Goal: Book appointment/travel/reservation

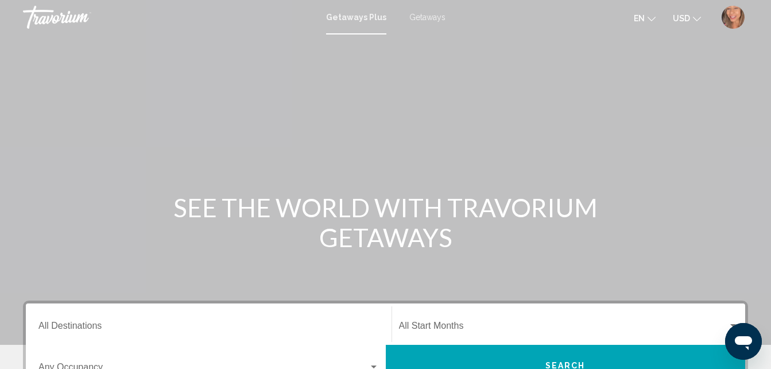
click at [415, 14] on span "Getaways" at bounding box center [427, 17] width 36 height 9
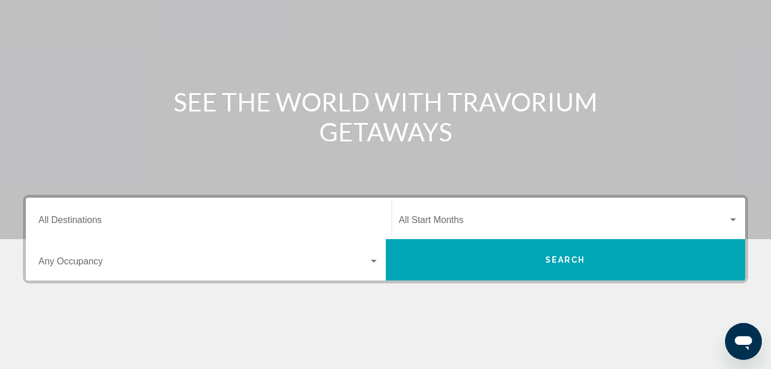
scroll to position [115, 0]
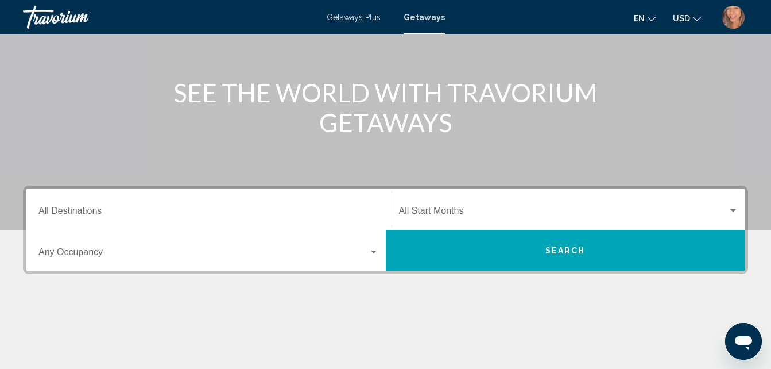
click at [117, 212] on input "Destination All Destinations" at bounding box center [208, 213] width 340 height 10
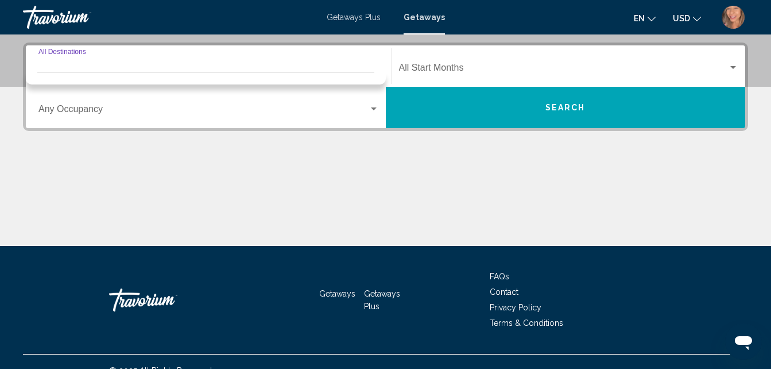
scroll to position [263, 0]
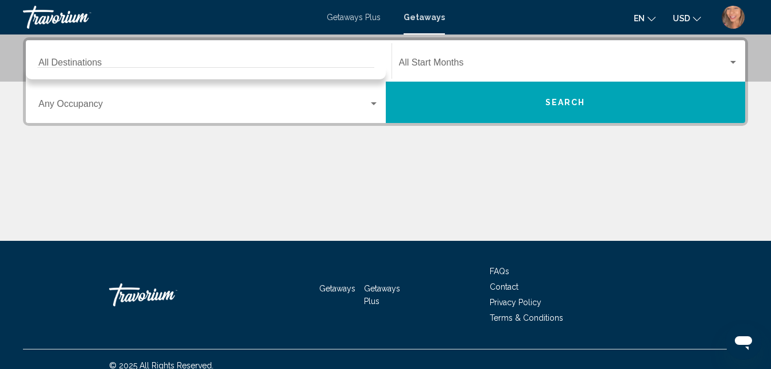
click at [76, 54] on div "Destination All Destinations" at bounding box center [208, 61] width 340 height 36
click at [73, 63] on input "Destination All Destinations" at bounding box center [208, 65] width 340 height 10
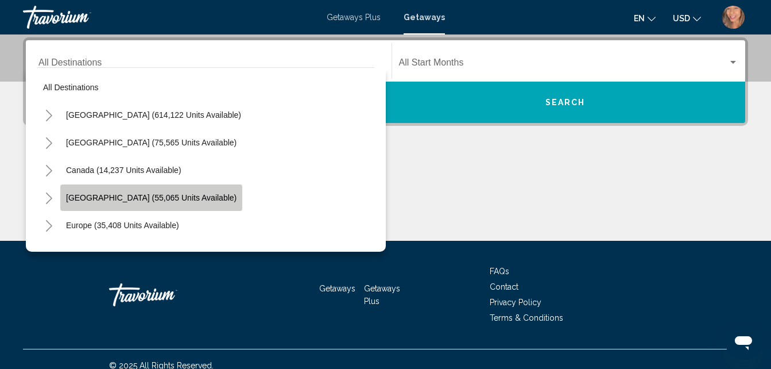
click at [135, 194] on span "[GEOGRAPHIC_DATA] (55,065 units available)" at bounding box center [151, 197] width 171 height 9
type input "**********"
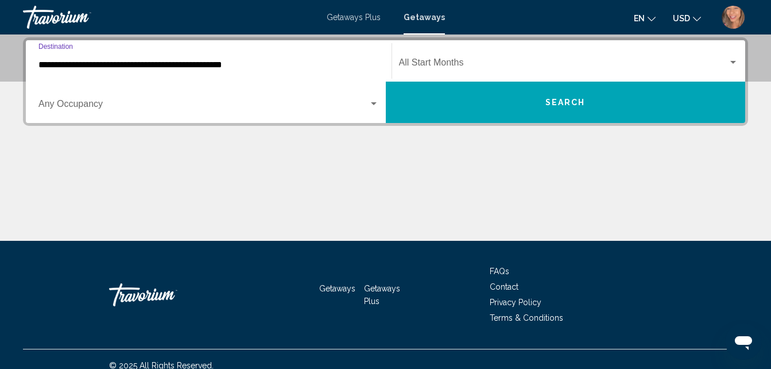
click at [232, 107] on span "Search widget" at bounding box center [203, 106] width 330 height 10
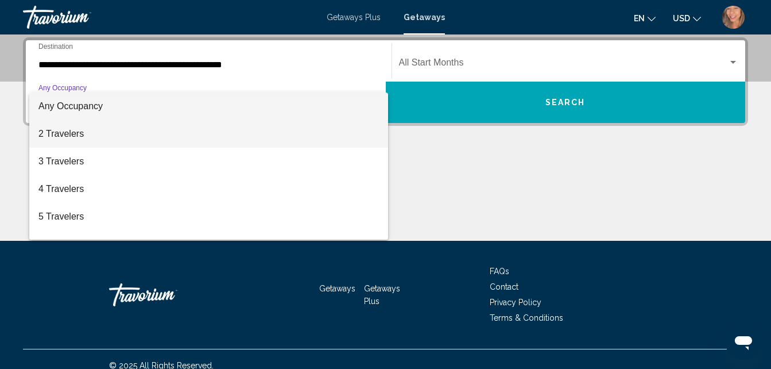
click at [89, 135] on span "2 Travelers" at bounding box center [208, 134] width 340 height 28
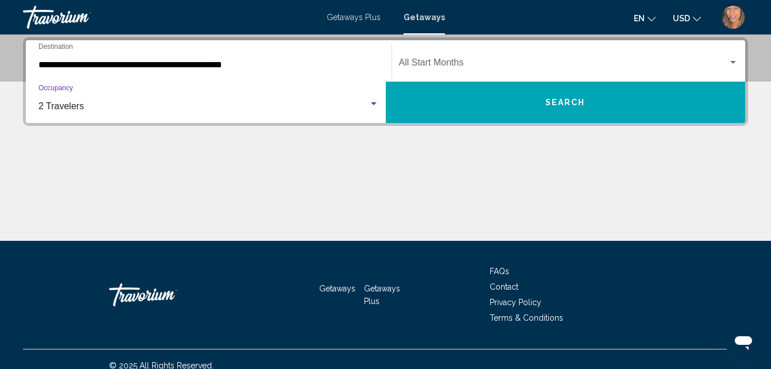
click at [524, 64] on span "Search widget" at bounding box center [564, 65] width 330 height 10
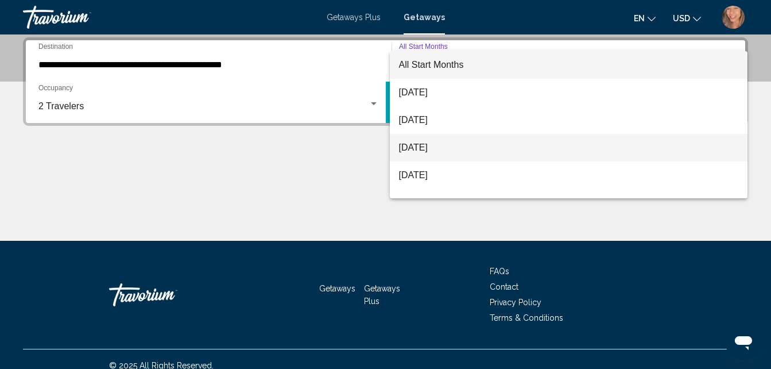
click at [416, 150] on span "[DATE]" at bounding box center [569, 148] width 340 height 28
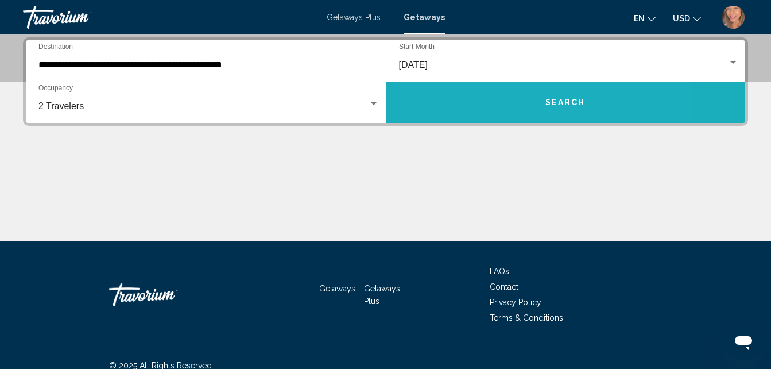
click at [500, 109] on button "Search" at bounding box center [566, 102] width 360 height 41
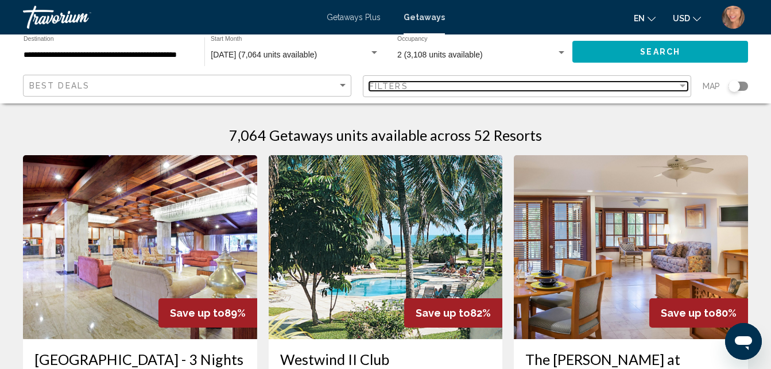
click at [443, 87] on div "Filters" at bounding box center [523, 86] width 308 height 9
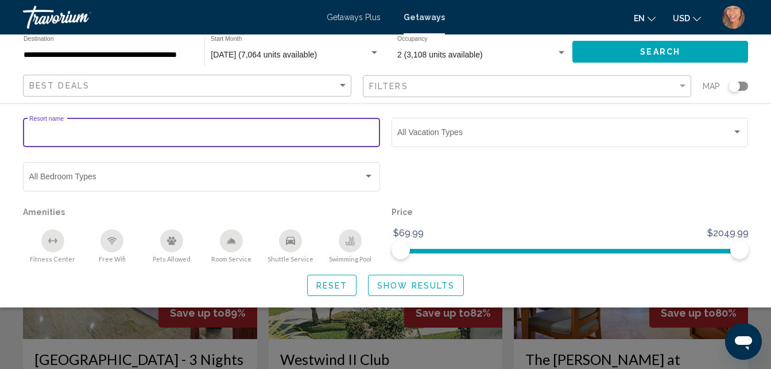
click at [102, 137] on input "Resort name" at bounding box center [201, 134] width 345 height 9
type input "********"
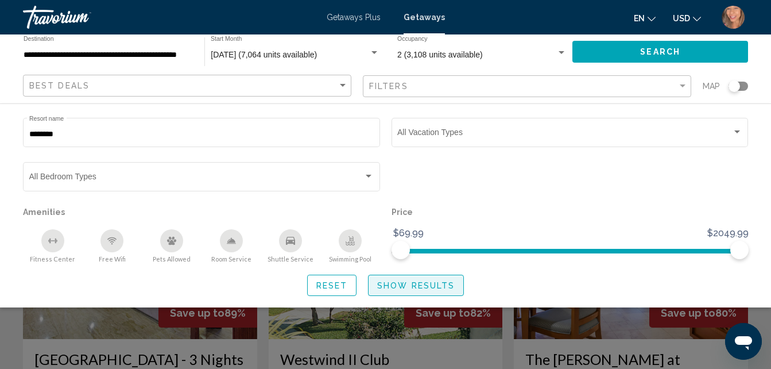
click at [408, 286] on span "Show Results" at bounding box center [416, 285] width 78 height 9
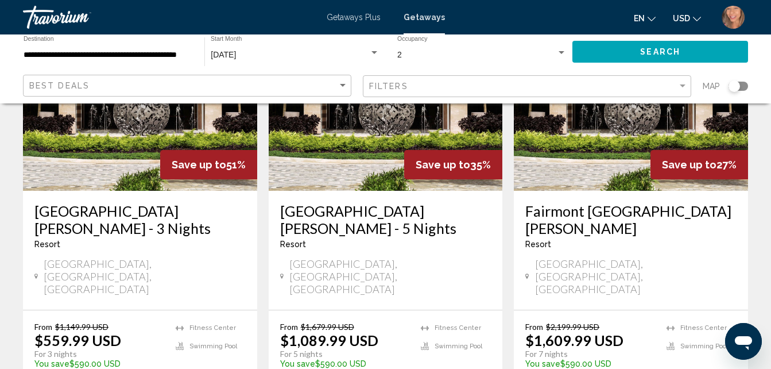
scroll to position [57, 0]
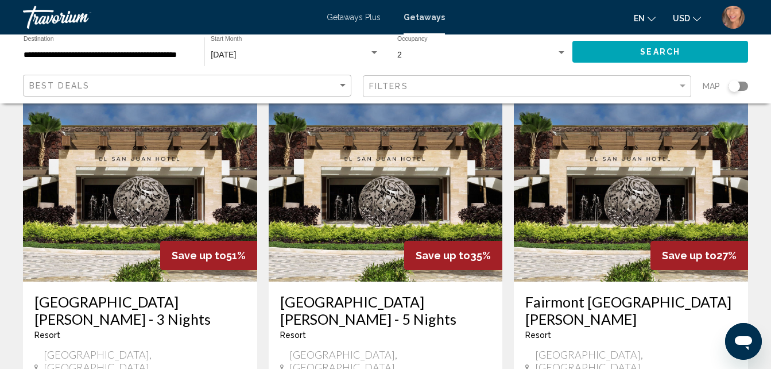
click at [96, 232] on img "Main content" at bounding box center [140, 190] width 234 height 184
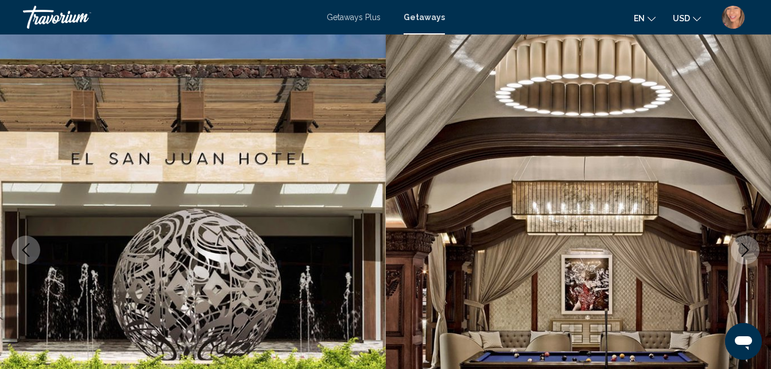
scroll to position [123, 0]
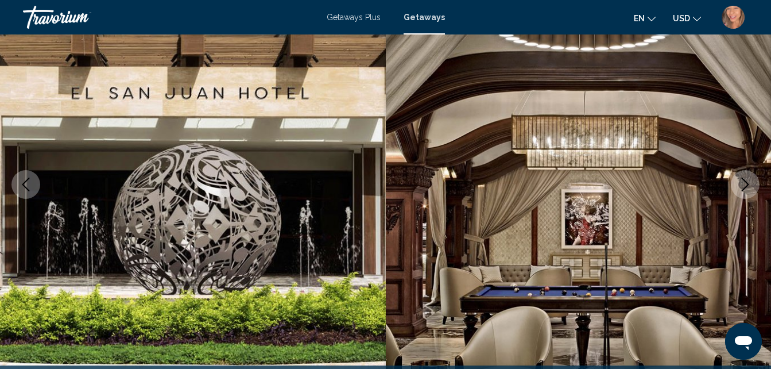
click at [745, 183] on icon "Next image" at bounding box center [745, 184] width 14 height 14
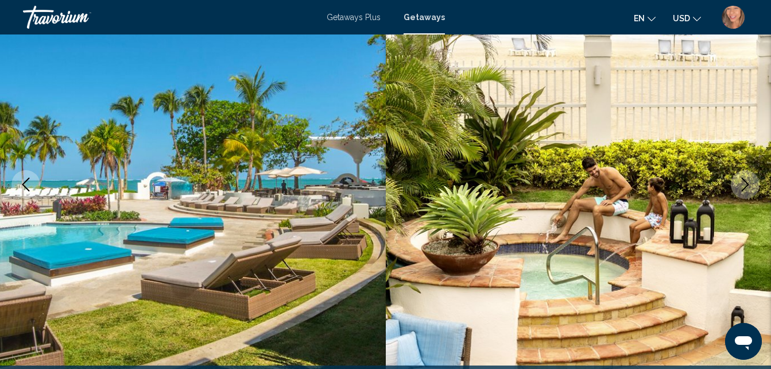
click at [745, 183] on icon "Next image" at bounding box center [745, 184] width 14 height 14
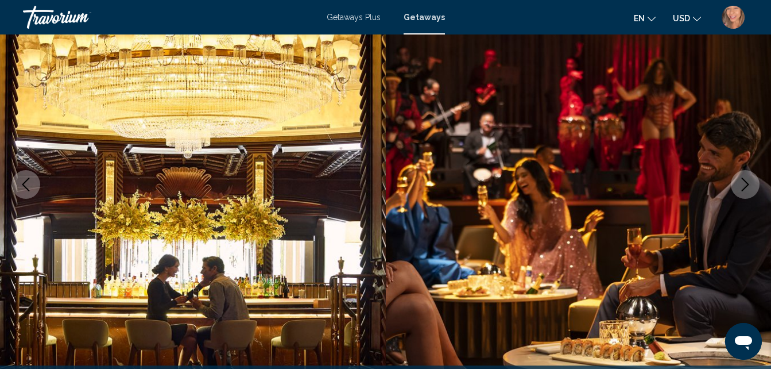
click at [745, 183] on icon "Next image" at bounding box center [745, 184] width 14 height 14
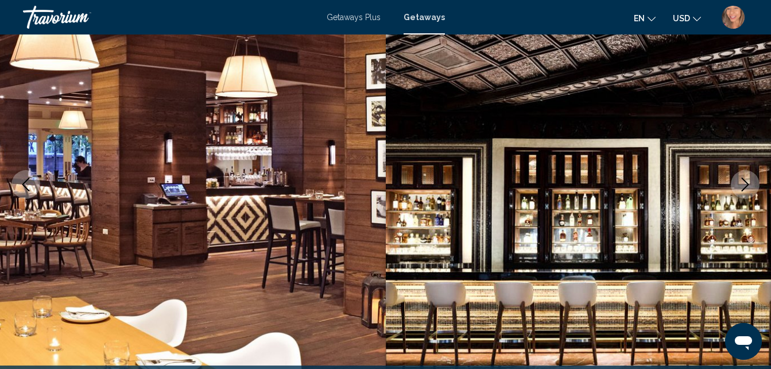
click at [745, 183] on icon "Next image" at bounding box center [745, 184] width 14 height 14
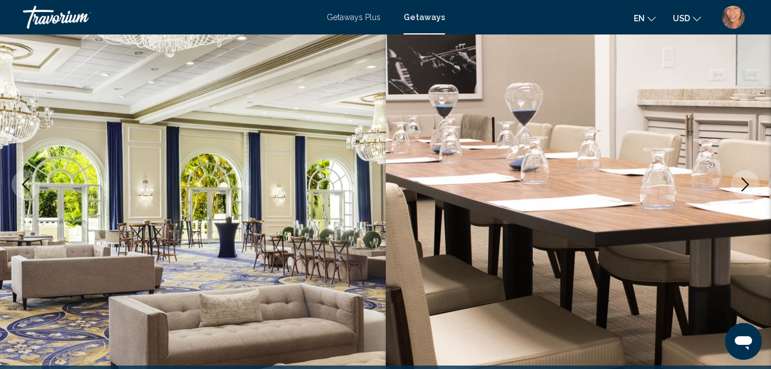
click at [745, 183] on icon "Next image" at bounding box center [745, 184] width 14 height 14
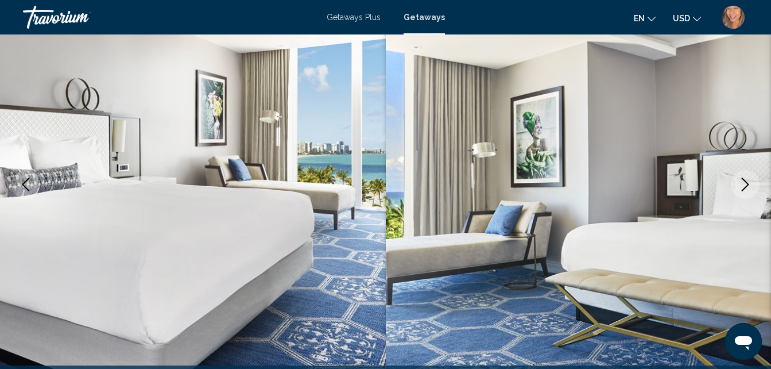
click at [745, 183] on icon "Next image" at bounding box center [745, 184] width 14 height 14
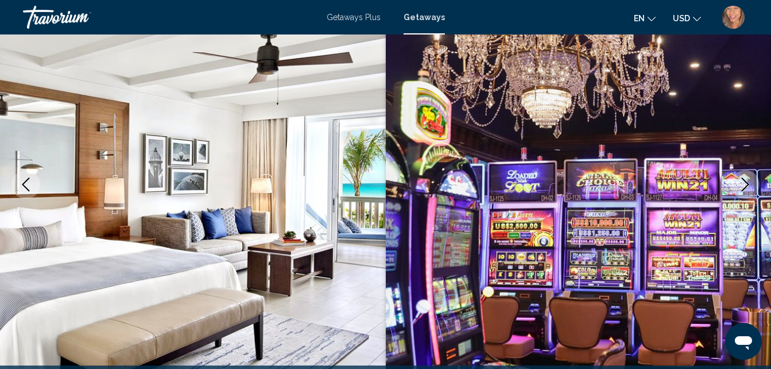
click at [745, 183] on icon "Next image" at bounding box center [745, 184] width 14 height 14
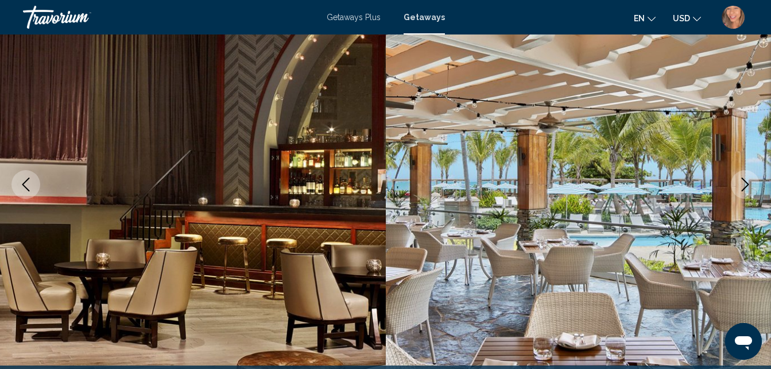
click at [745, 183] on icon "Next image" at bounding box center [745, 184] width 14 height 14
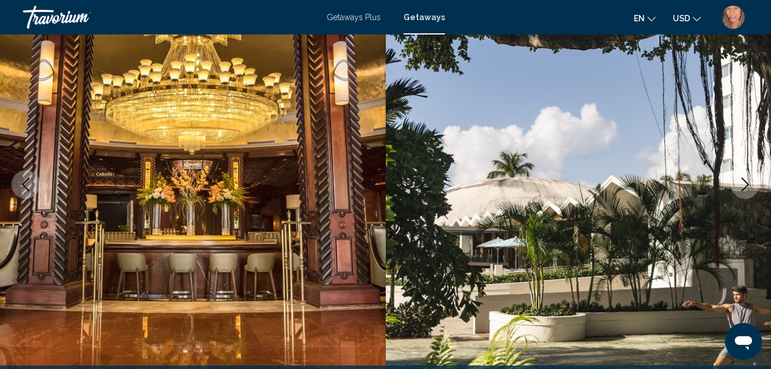
click at [745, 183] on icon "Next image" at bounding box center [745, 184] width 14 height 14
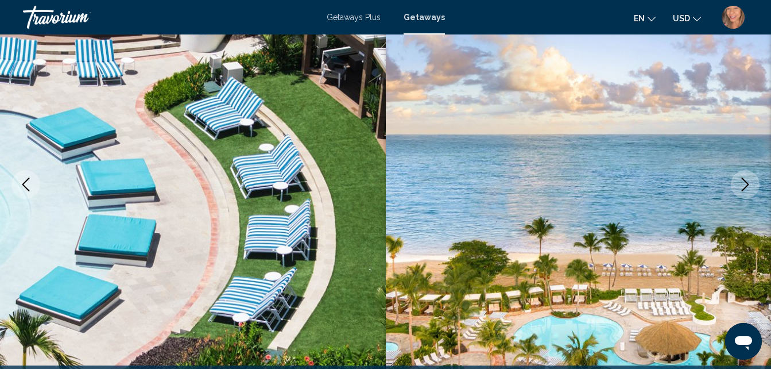
click at [745, 183] on icon "Next image" at bounding box center [745, 184] width 14 height 14
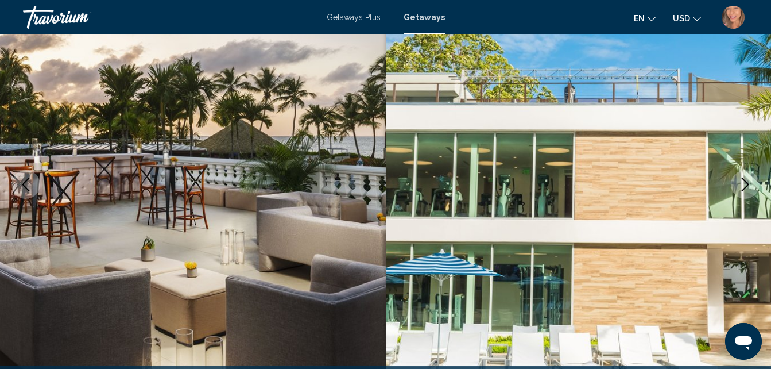
click at [745, 183] on icon "Next image" at bounding box center [745, 184] width 14 height 14
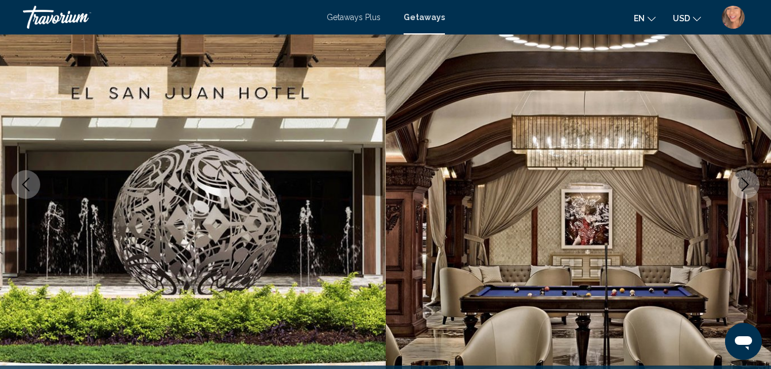
click at [745, 183] on icon "Next image" at bounding box center [745, 184] width 14 height 14
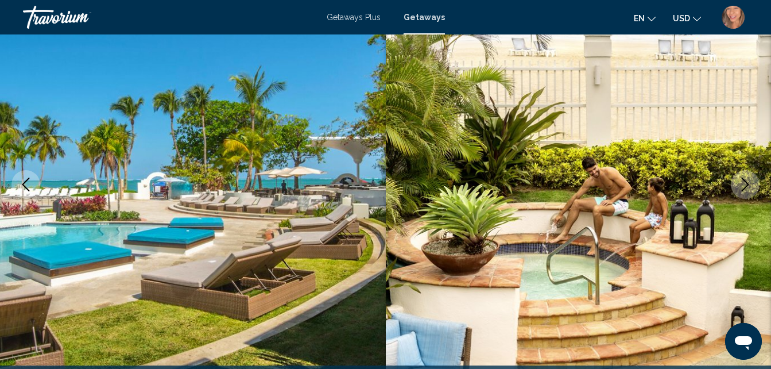
click at [745, 183] on icon "Next image" at bounding box center [745, 184] width 14 height 14
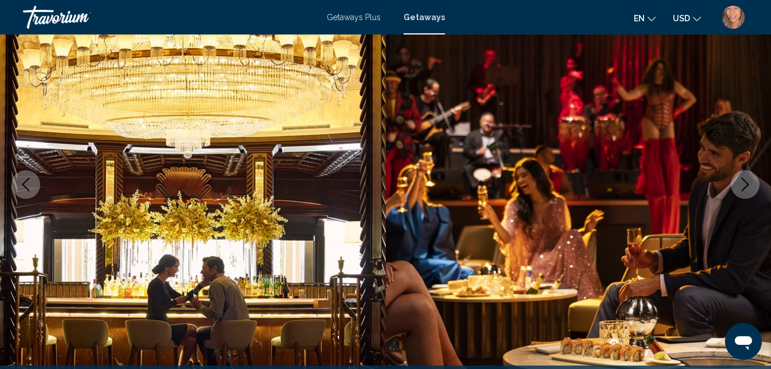
click at [745, 183] on icon "Next image" at bounding box center [745, 184] width 14 height 14
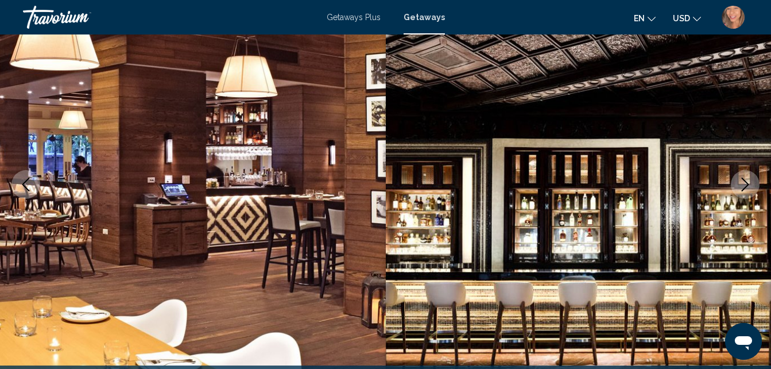
click at [745, 183] on icon "Next image" at bounding box center [745, 184] width 14 height 14
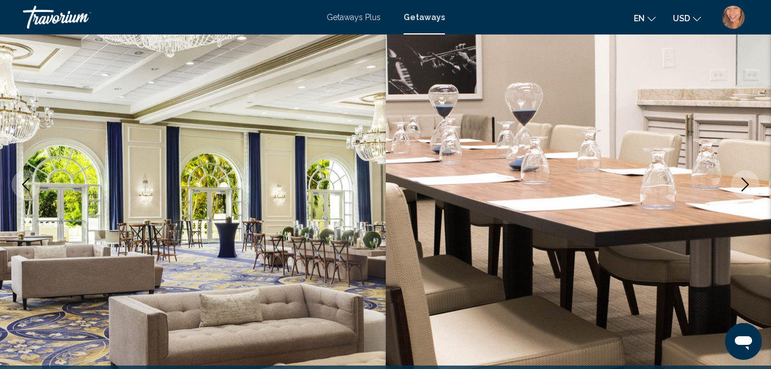
click at [745, 183] on icon "Next image" at bounding box center [745, 184] width 14 height 14
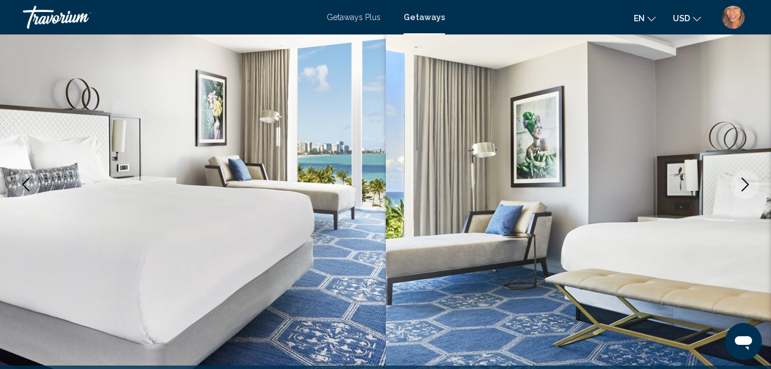
click at [745, 183] on icon "Next image" at bounding box center [745, 184] width 14 height 14
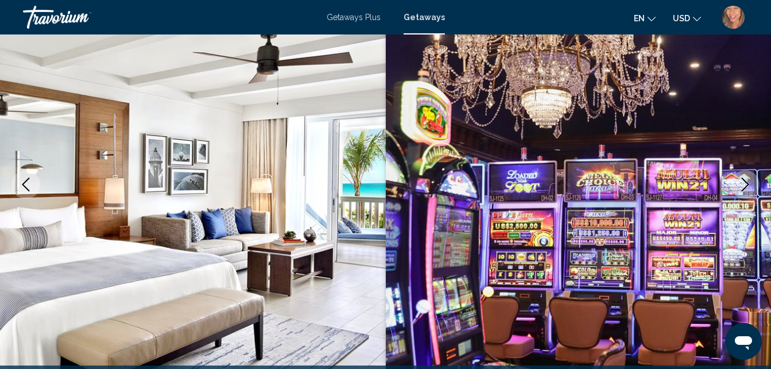
click at [745, 183] on icon "Next image" at bounding box center [745, 184] width 14 height 14
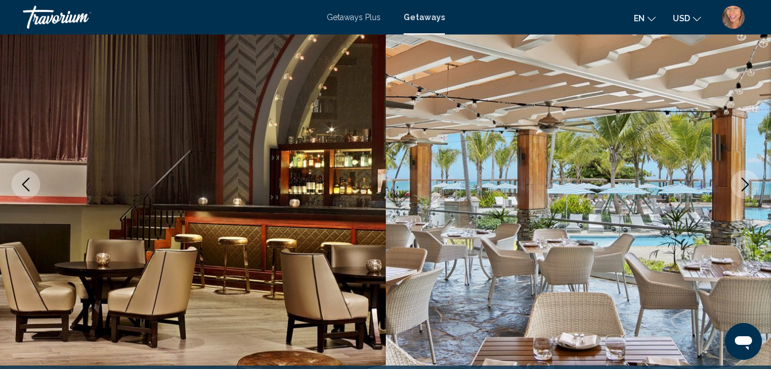
click at [745, 183] on icon "Next image" at bounding box center [745, 184] width 14 height 14
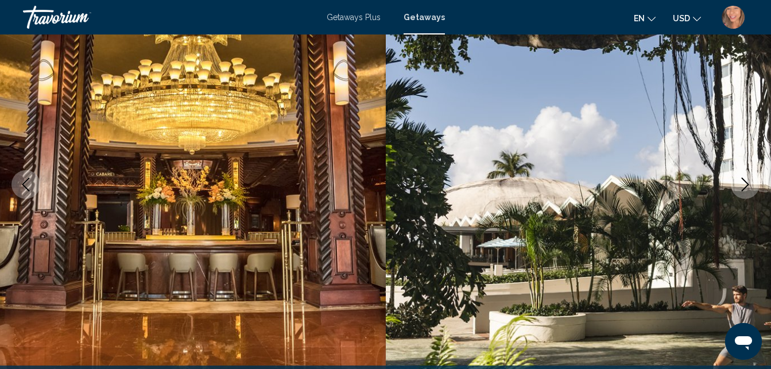
click at [745, 183] on icon "Next image" at bounding box center [745, 184] width 14 height 14
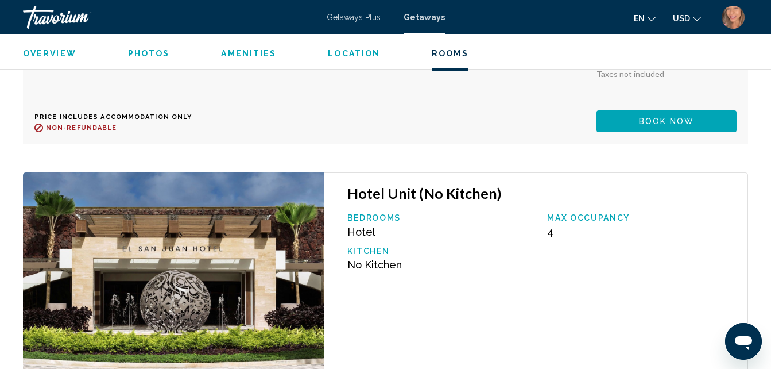
scroll to position [4544, 0]
